Goal: Complete application form: Complete application form

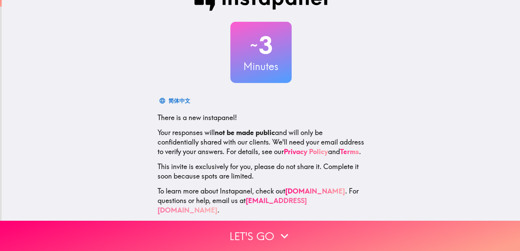
scroll to position [32, 0]
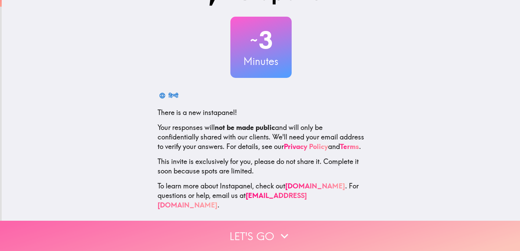
click at [277, 229] on icon "button" at bounding box center [284, 236] width 15 height 15
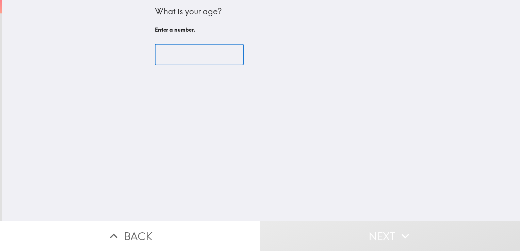
click at [167, 48] on input "number" at bounding box center [199, 54] width 89 height 21
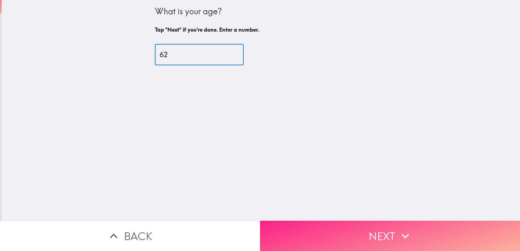
type input "62"
click at [325, 236] on button "Next" at bounding box center [390, 236] width 260 height 30
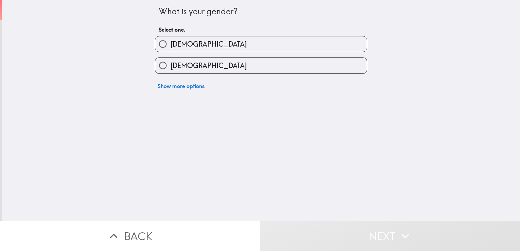
click at [215, 47] on label "[DEMOGRAPHIC_DATA]" at bounding box center [261, 43] width 212 height 15
click at [170, 47] on input "[DEMOGRAPHIC_DATA]" at bounding box center [162, 43] width 15 height 15
radio input "true"
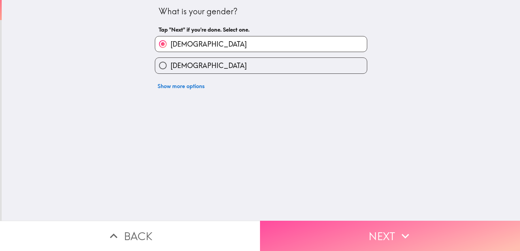
click at [322, 227] on button "Next" at bounding box center [390, 236] width 260 height 30
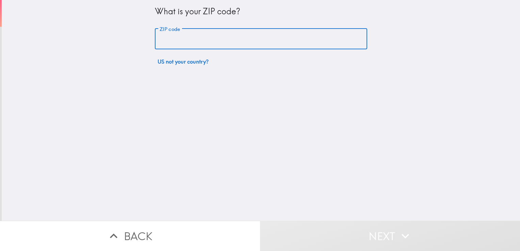
click at [190, 40] on input "ZIP code" at bounding box center [261, 39] width 212 height 21
type input "33066"
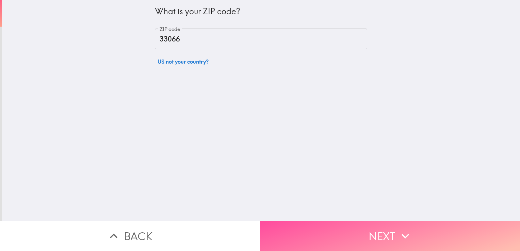
drag, startPoint x: 318, startPoint y: 222, endPoint x: 303, endPoint y: 201, distance: 26.0
click at [318, 221] on button "Next" at bounding box center [390, 236] width 260 height 30
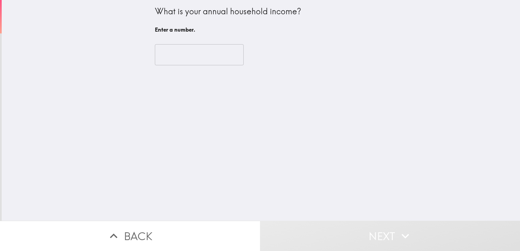
click at [182, 59] on input "number" at bounding box center [199, 54] width 89 height 21
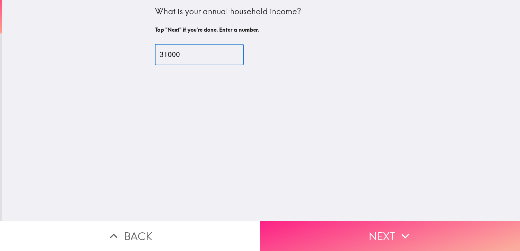
type input "31000"
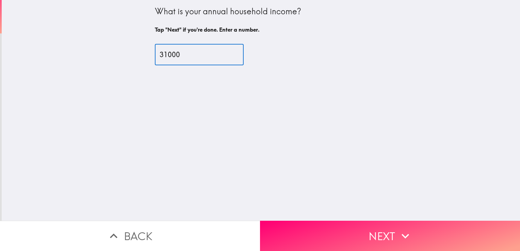
drag, startPoint x: 372, startPoint y: 230, endPoint x: 369, endPoint y: 229, distance: 3.4
click at [372, 230] on button "Next" at bounding box center [390, 236] width 260 height 30
